Goal: Information Seeking & Learning: Check status

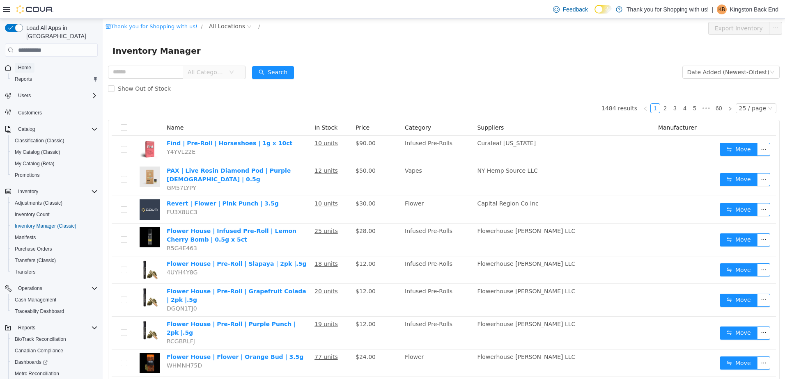
click at [24, 63] on span "Home" at bounding box center [24, 68] width 13 height 10
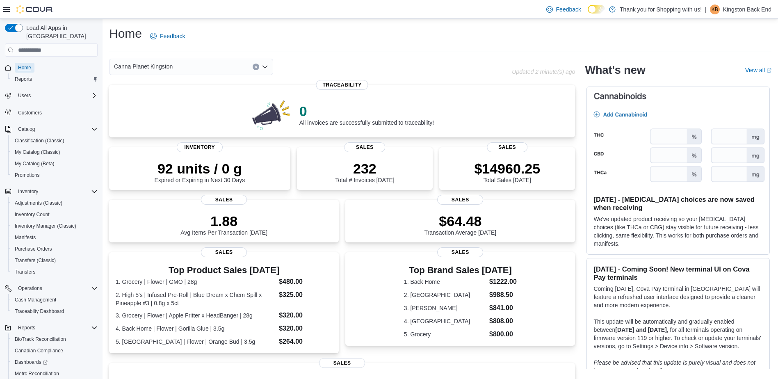
click at [30, 64] on span "Home" at bounding box center [24, 67] width 13 height 7
drag, startPoint x: 529, startPoint y: 174, endPoint x: 473, endPoint y: 176, distance: 56.2
click at [473, 176] on div "$14960.25 Total Sales Today" at bounding box center [507, 169] width 123 height 26
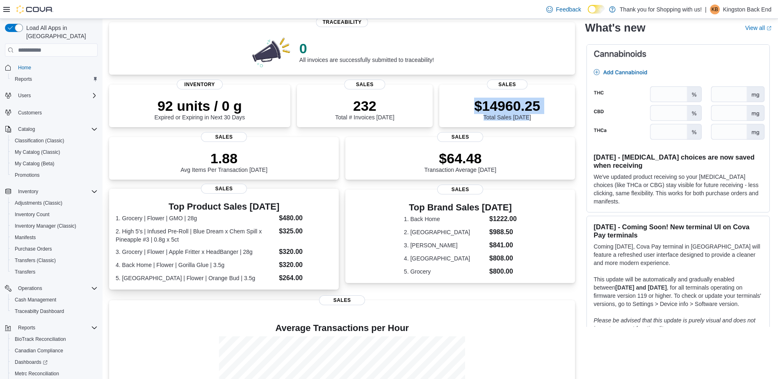
scroll to position [156, 0]
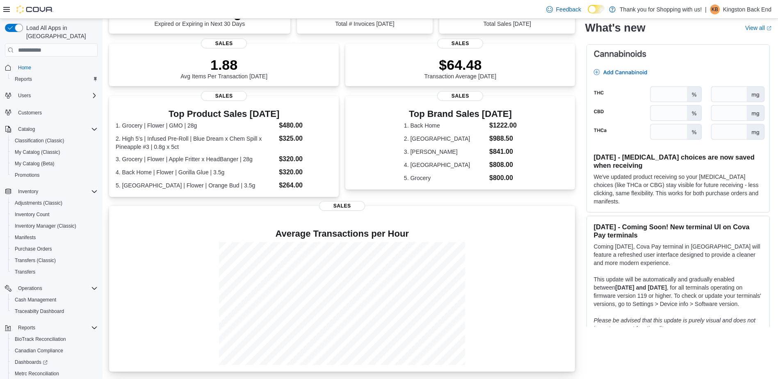
click at [494, 246] on div at bounding box center [342, 303] width 453 height 123
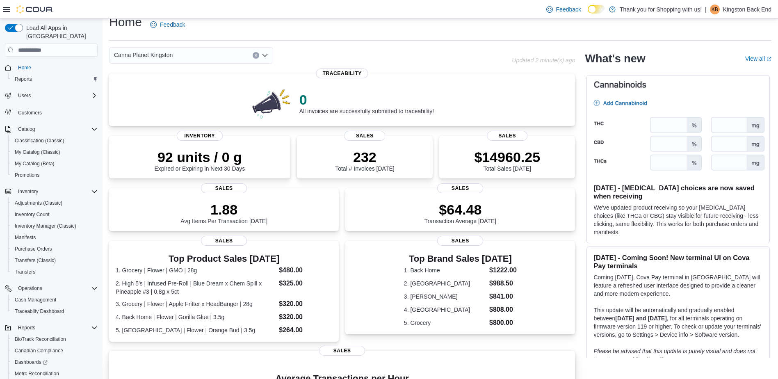
scroll to position [0, 0]
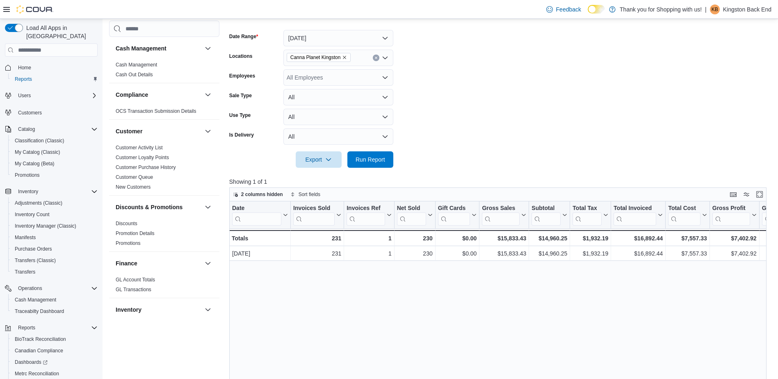
scroll to position [70, 0]
